Goal: Navigation & Orientation: Find specific page/section

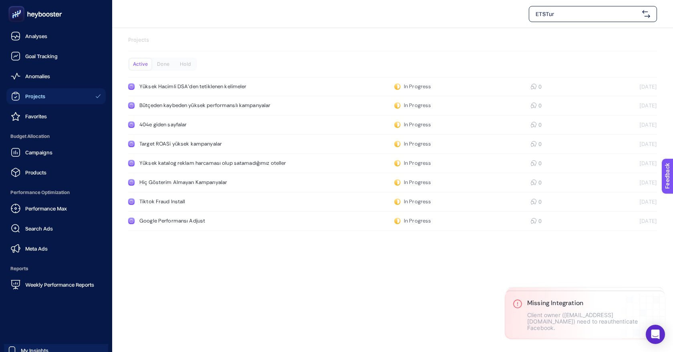
click at [32, 94] on span "Projects" at bounding box center [35, 96] width 20 height 6
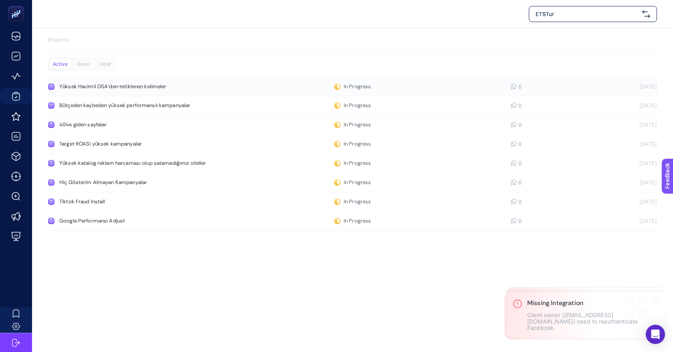
click at [205, 87] on div "Yüksek Hacimli DSA'den tetiklenen kelimeler" at bounding box center [151, 86] width 185 height 6
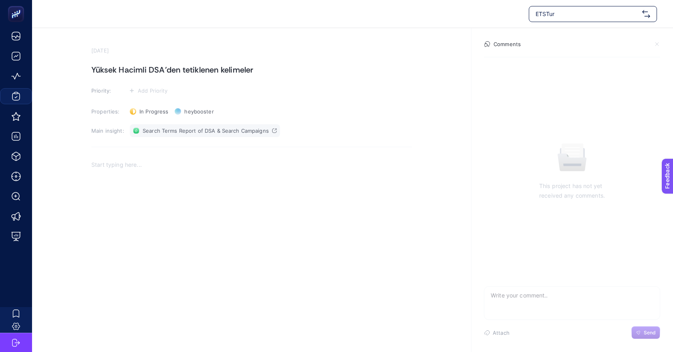
click at [243, 131] on span "Search Terms Report of DSA & Search Campaigns" at bounding box center [206, 130] width 126 height 6
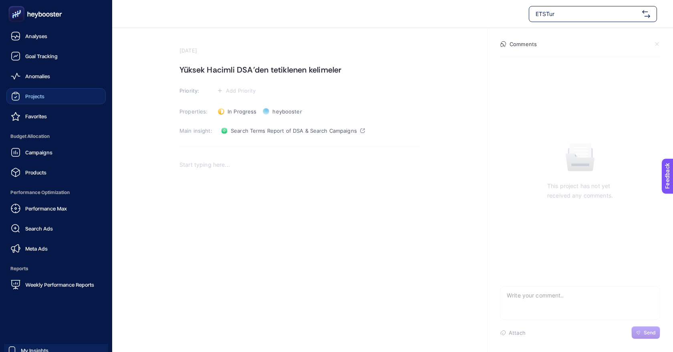
click at [22, 99] on div "Projects" at bounding box center [28, 96] width 34 height 10
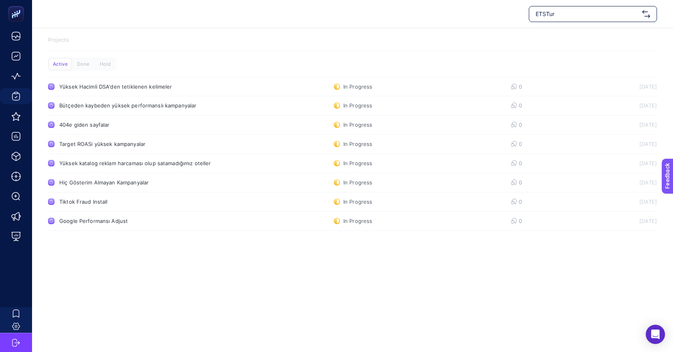
click at [557, 16] on span "ETSTur" at bounding box center [586, 14] width 103 height 8
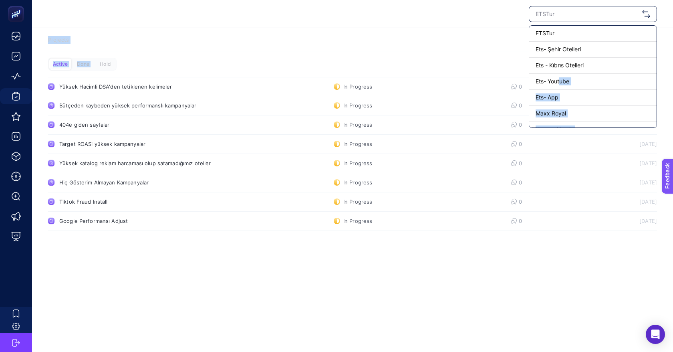
drag, startPoint x: 559, startPoint y: 82, endPoint x: 516, endPoint y: 56, distance: 50.1
click at [516, 56] on section "ETSTur Ets- Şehir Otelleri Ets - [GEOGRAPHIC_DATA] Otelleri Ets- Youtube Ets- A…" at bounding box center [352, 121] width 641 height 242
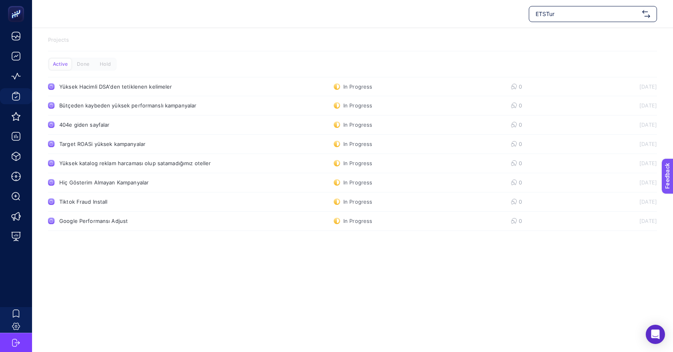
click at [449, 25] on div "ETSTur" at bounding box center [352, 14] width 641 height 28
click at [582, 20] on div "ETSTur" at bounding box center [592, 14] width 128 height 16
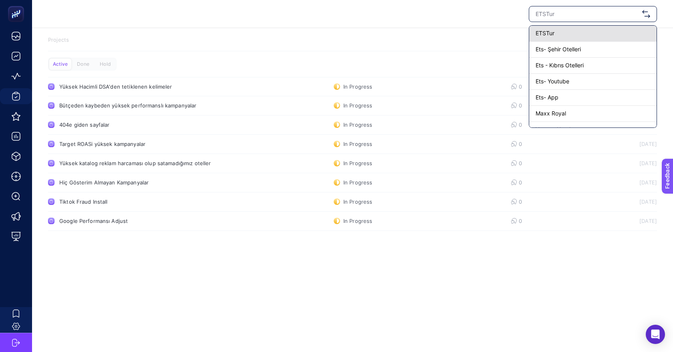
click at [569, 35] on div "ETSTur" at bounding box center [592, 34] width 127 height 16
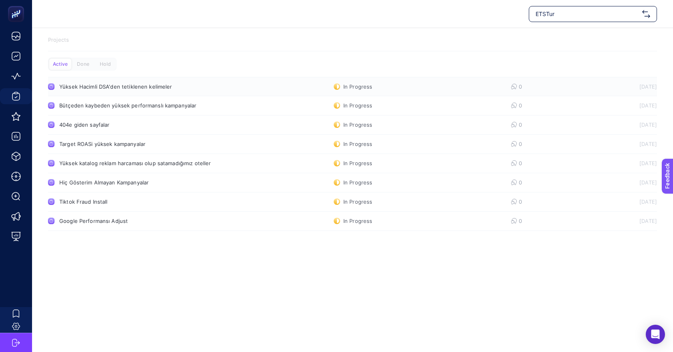
click at [153, 88] on div "Yüksek Hacimli DSA'den tetiklenen kelimeler" at bounding box center [151, 86] width 185 height 6
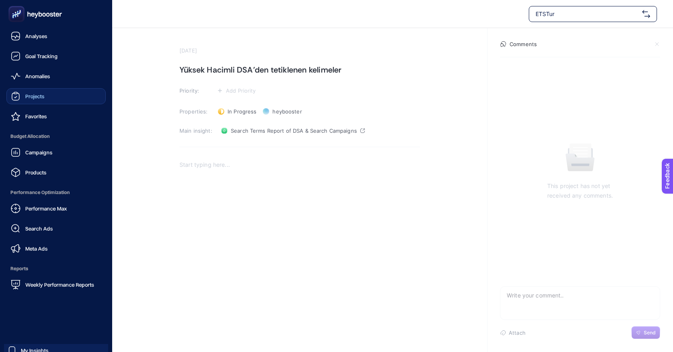
click at [43, 96] on span "Projects" at bounding box center [34, 96] width 19 height 6
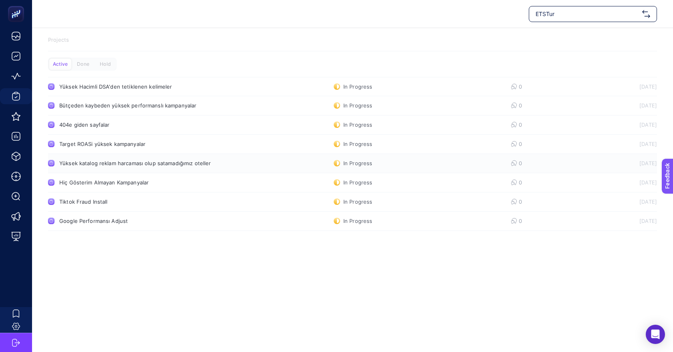
click at [155, 154] on link "Yüksek katalog reklam harcaması olup satamadığımız oteller In Progress 0 [DATE]" at bounding box center [352, 163] width 609 height 19
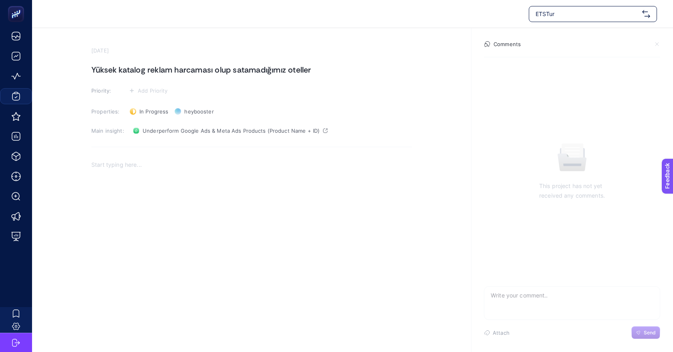
click at [179, 123] on section "[DATE] Yüksek katalog reklam harcaması olup satamadığımız oteller Priority: Add…" at bounding box center [251, 180] width 320 height 267
click at [179, 132] on span "Underperform Google Ads & Meta Ads Products (Product Name + ID)" at bounding box center [231, 130] width 177 height 6
